Goal: Information Seeking & Learning: Learn about a topic

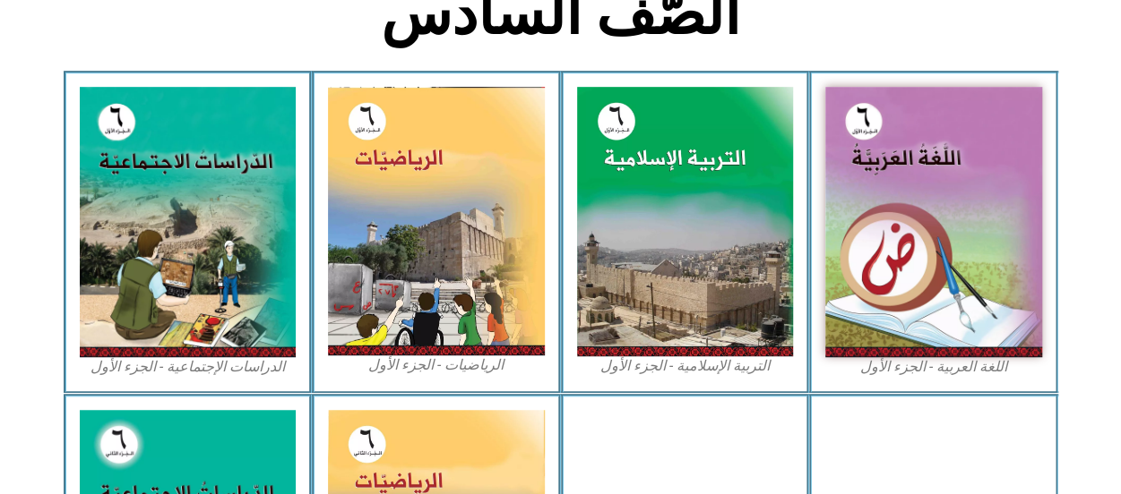
scroll to position [496, 0]
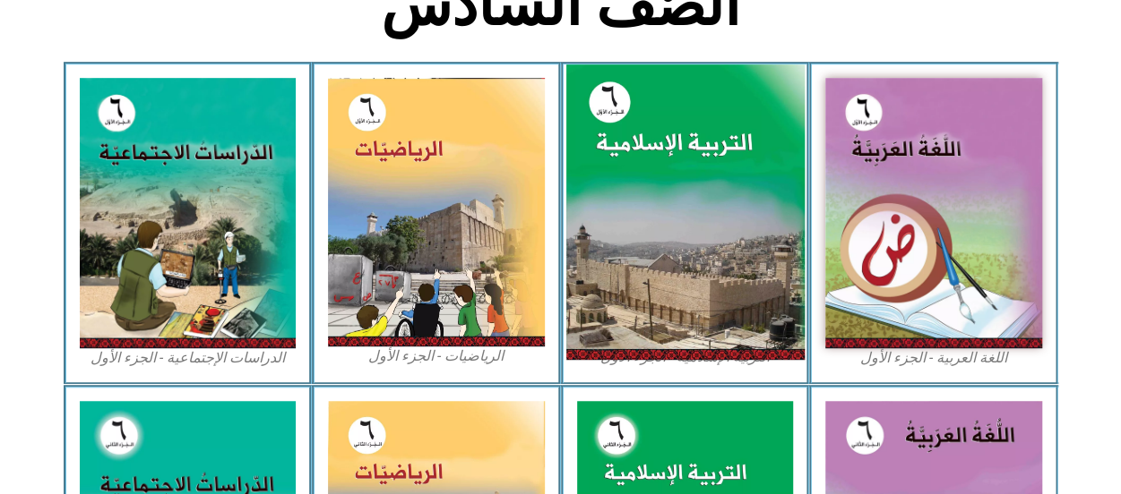
click at [692, 176] on img at bounding box center [684, 212] width 238 height 296
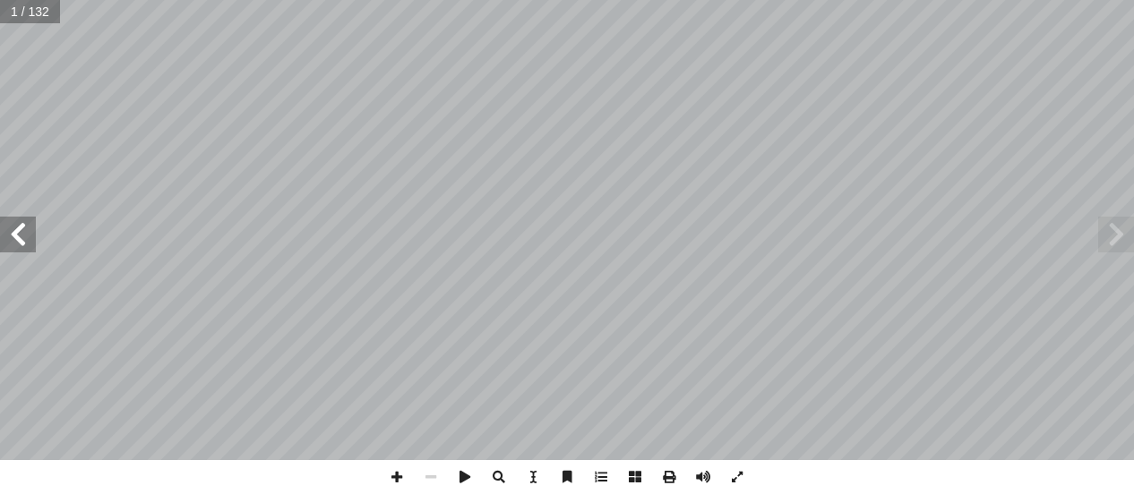
click at [23, 240] on span at bounding box center [18, 235] width 36 height 36
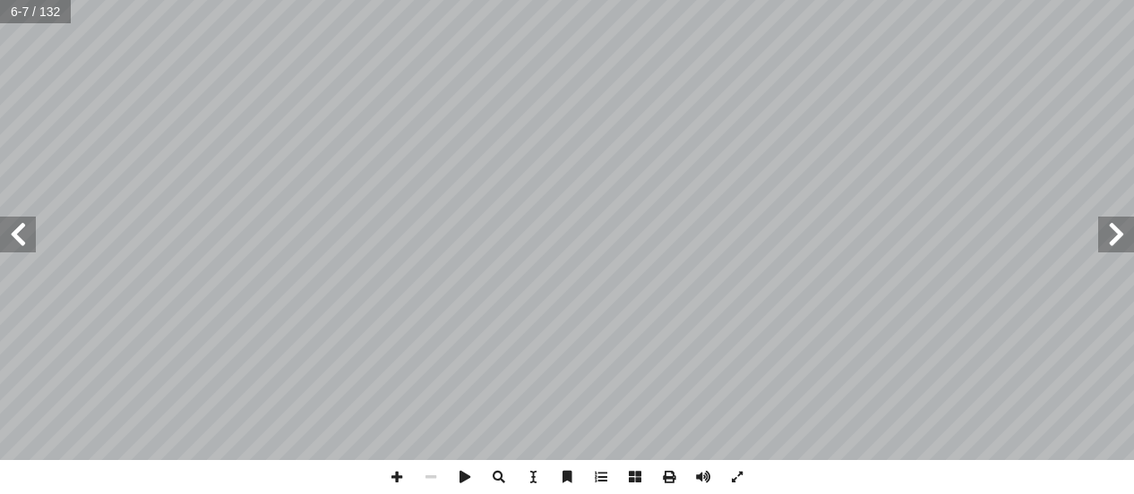
click at [23, 240] on span at bounding box center [18, 235] width 36 height 36
click at [1121, 243] on span at bounding box center [1116, 235] width 36 height 36
click at [393, 474] on span at bounding box center [397, 477] width 34 height 34
